Goal: Find specific page/section: Find specific page/section

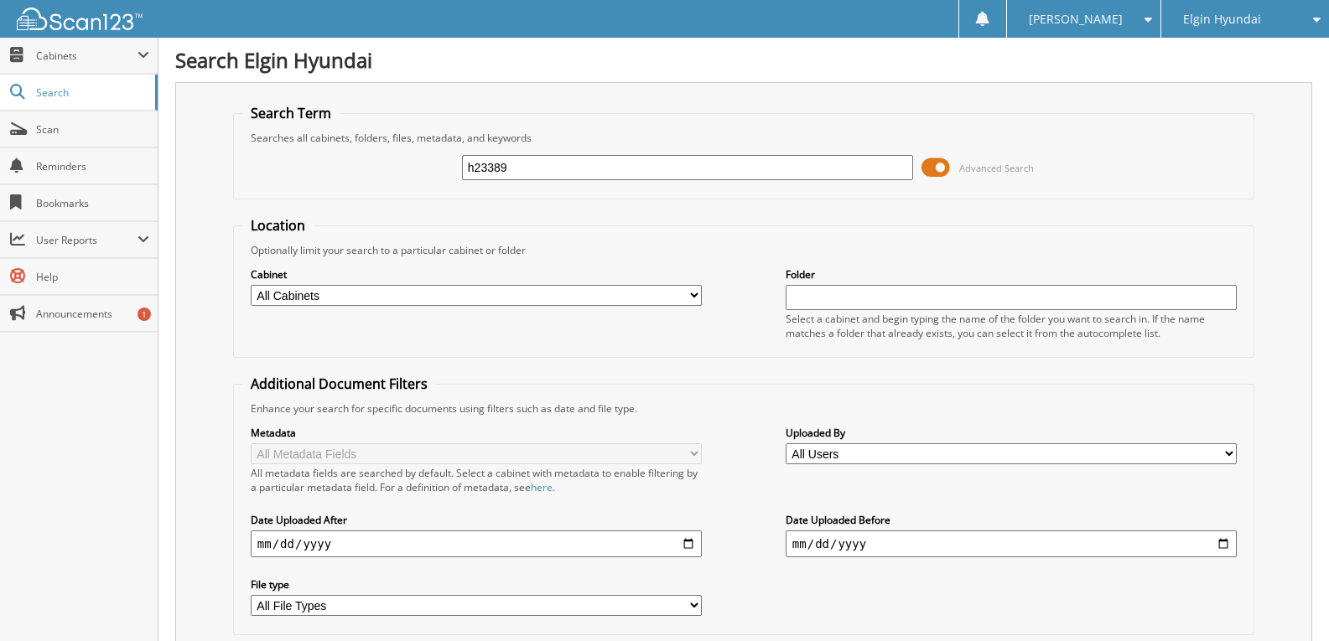
type input "h23389"
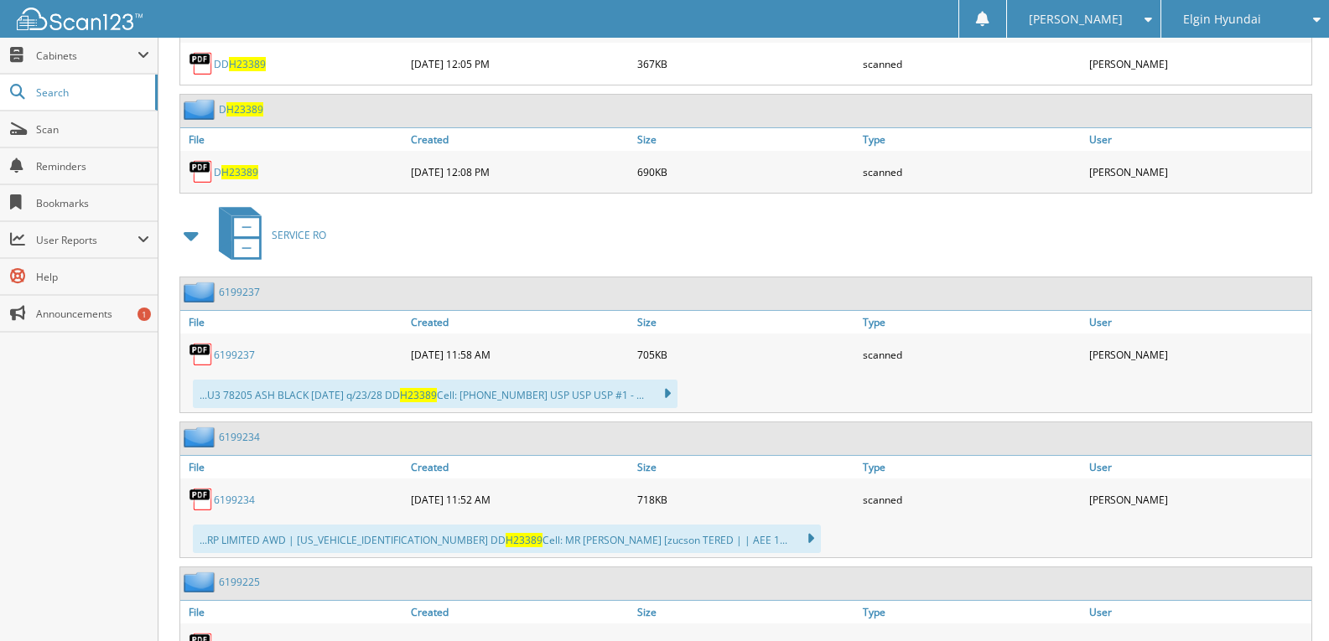
scroll to position [937, 0]
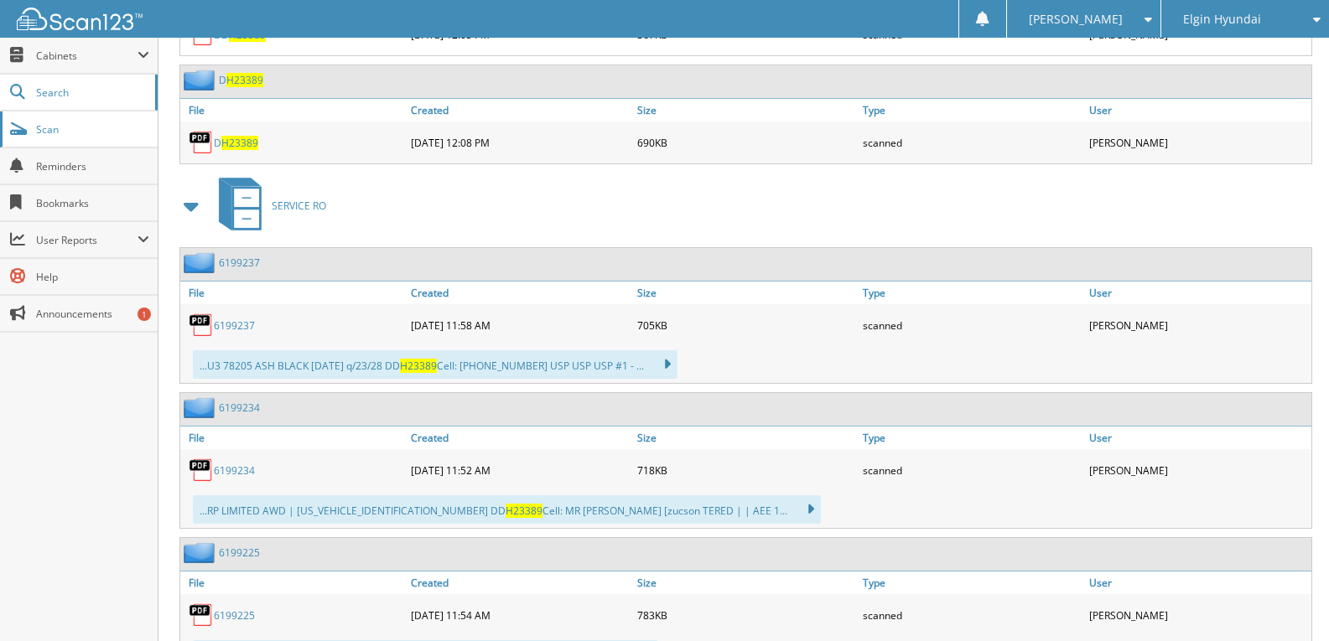
click at [79, 130] on span "Scan" at bounding box center [92, 129] width 113 height 14
